Goal: Navigation & Orientation: Find specific page/section

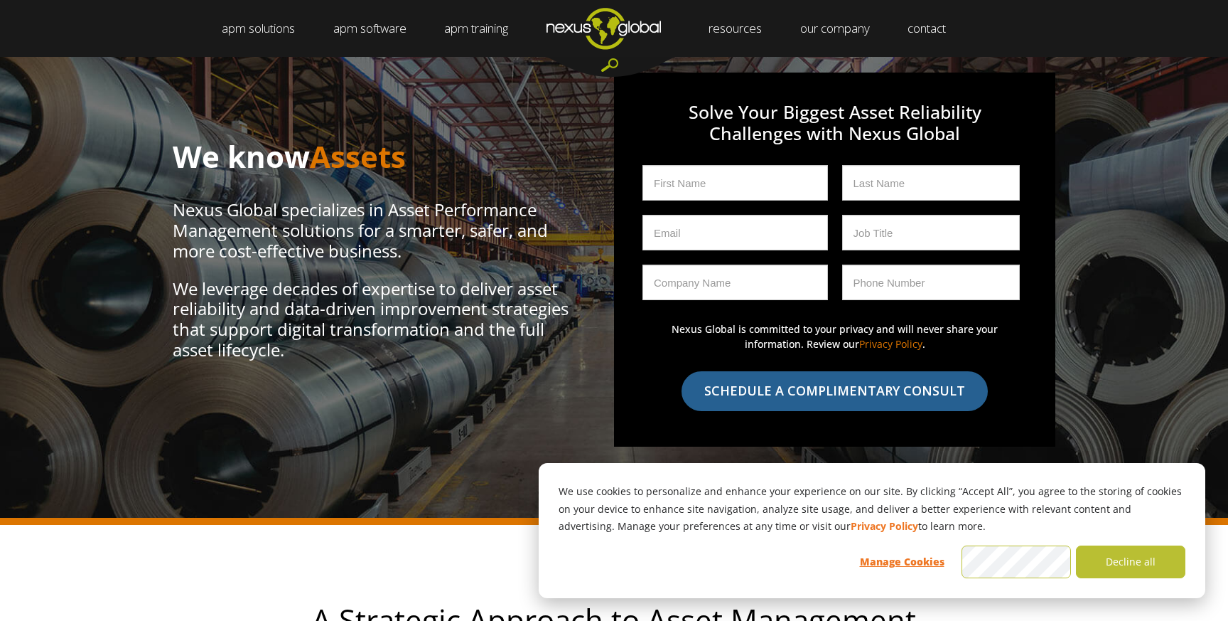
scroll to position [1858, 0]
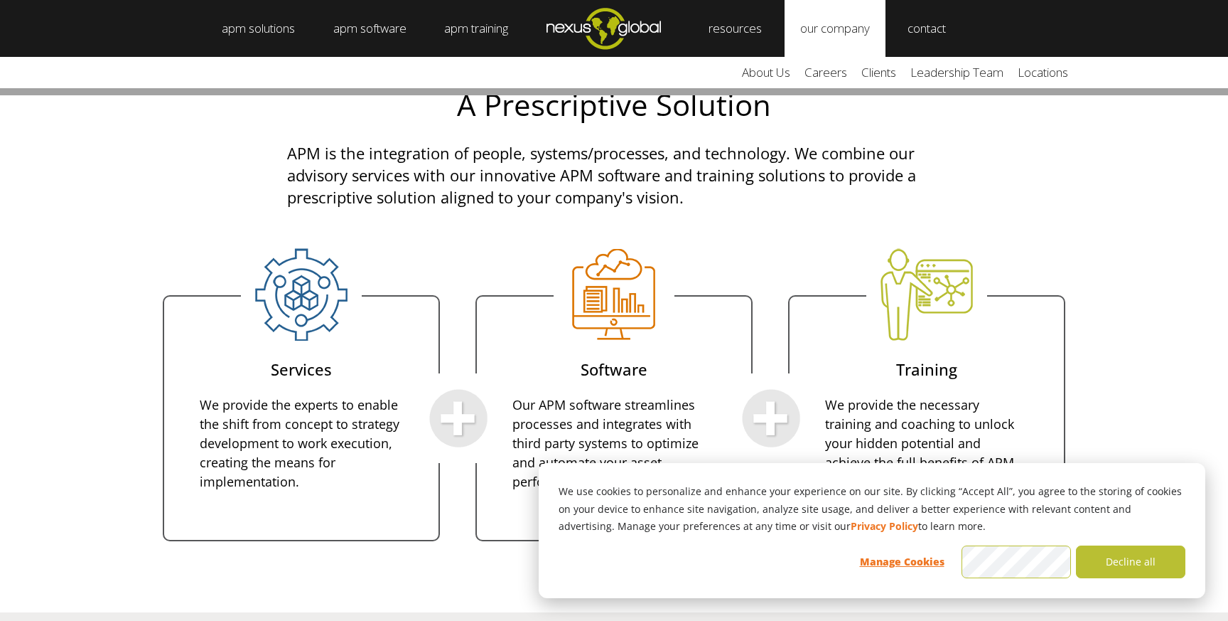
click at [881, 26] on link "our company" at bounding box center [835, 28] width 101 height 57
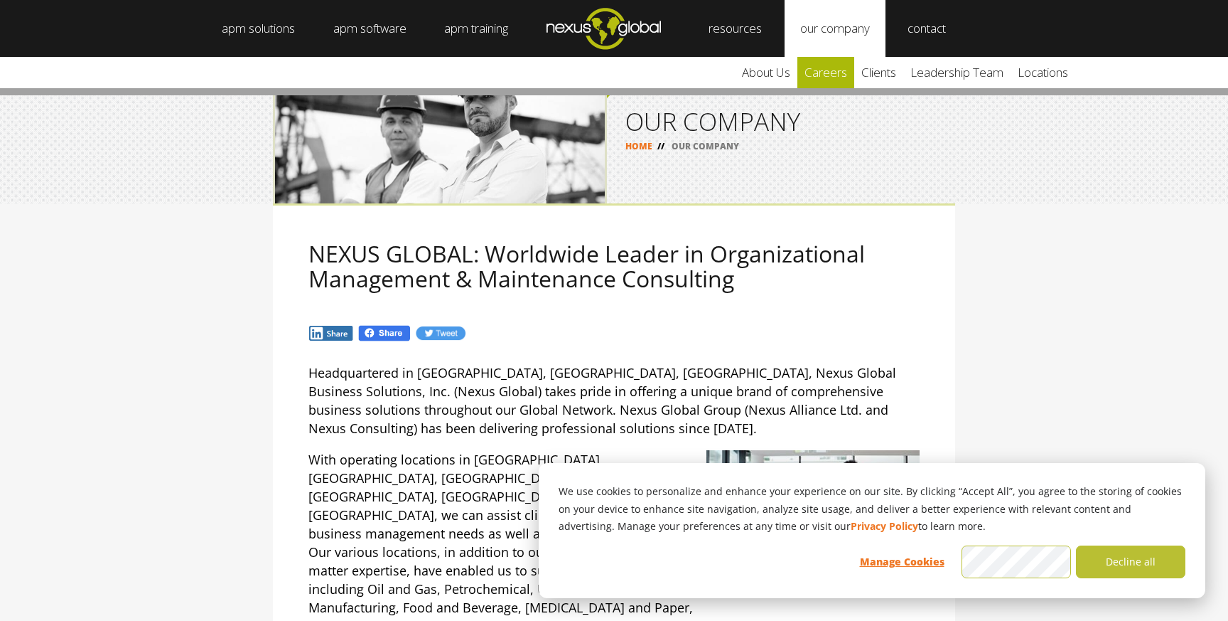
click at [852, 66] on link "careers" at bounding box center [825, 72] width 57 height 31
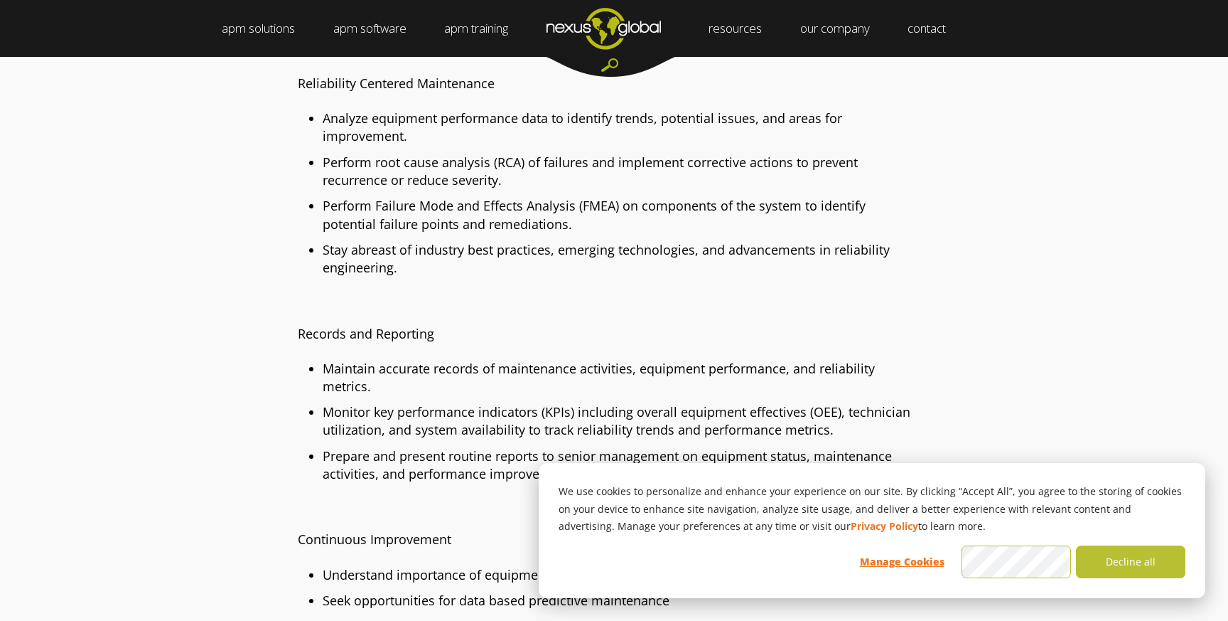
scroll to position [1479, 0]
